Goal: Find specific page/section: Find specific page/section

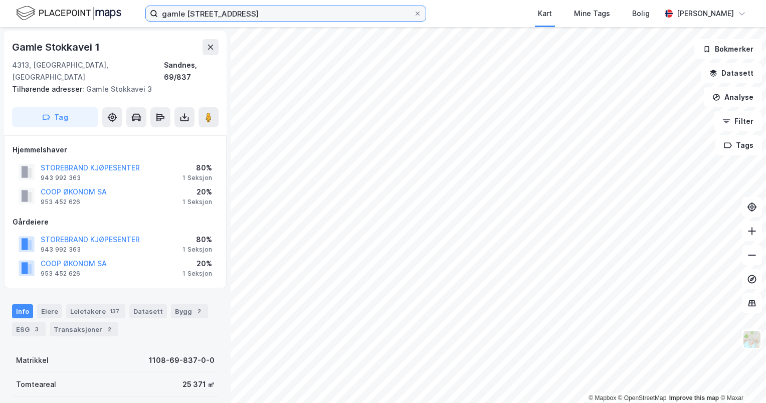
click at [203, 14] on input "gamle [STREET_ADDRESS]" at bounding box center [286, 13] width 256 height 15
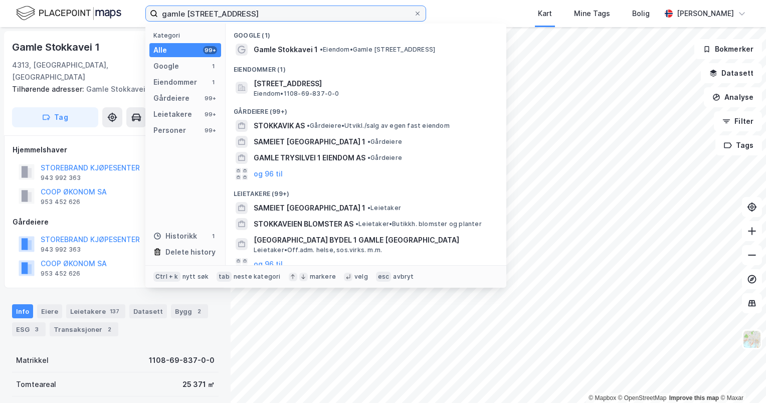
click at [203, 14] on input "gamle [STREET_ADDRESS]" at bounding box center [286, 13] width 256 height 15
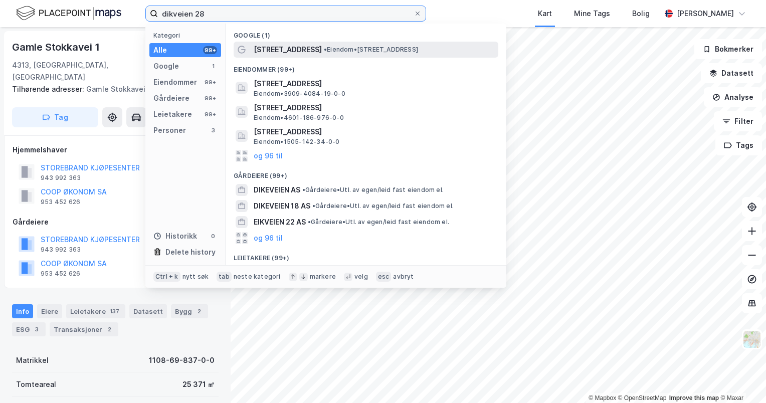
type input "dikveien 28"
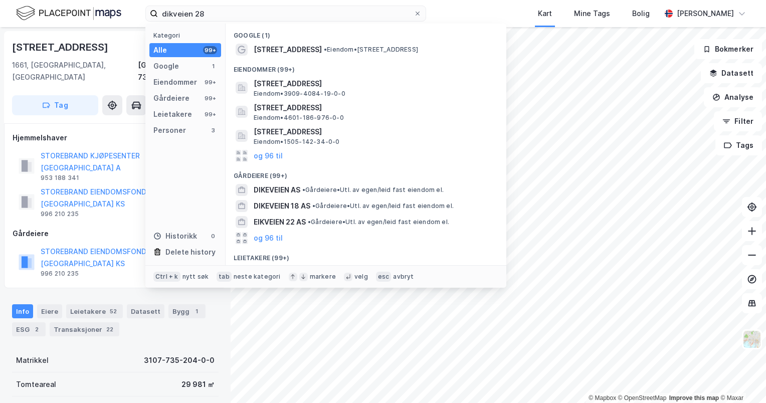
click at [499, 14] on div "Kart Mine Tags Bolig" at bounding box center [567, 13] width 186 height 27
